Goal: Task Accomplishment & Management: Manage account settings

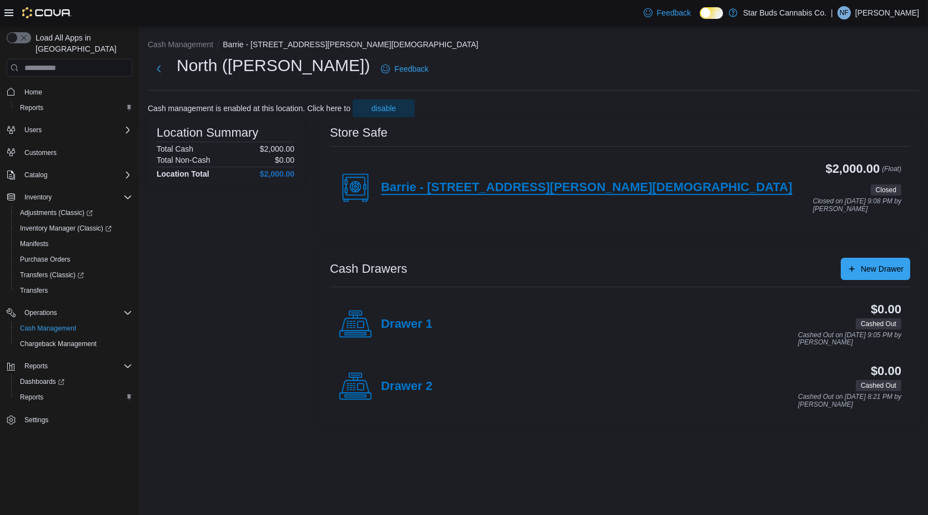
click at [483, 193] on h4 "Barrie - [STREET_ADDRESS][PERSON_NAME][DEMOGRAPHIC_DATA]" at bounding box center [587, 188] width 412 height 14
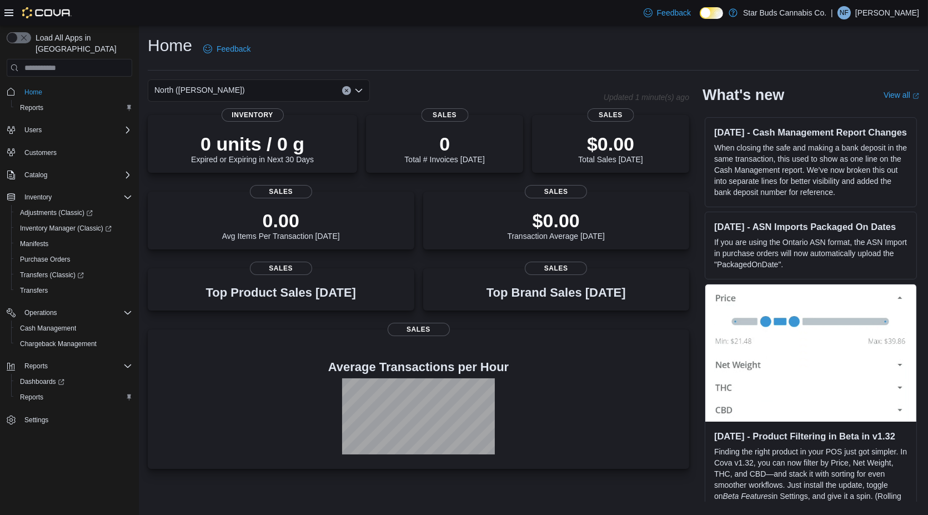
click at [886, 14] on p "[PERSON_NAME]" at bounding box center [888, 12] width 64 height 13
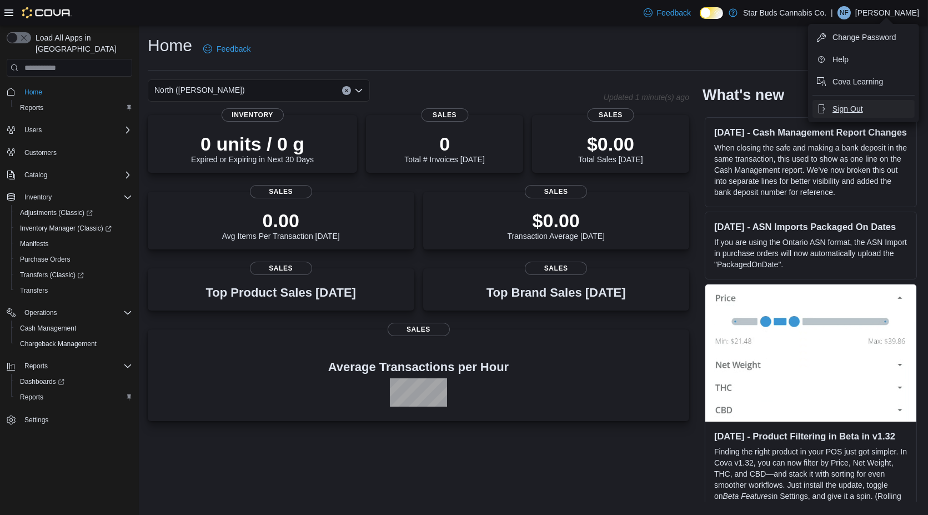
click at [855, 109] on span "Sign Out" at bounding box center [848, 108] width 30 height 11
